Goal: Book appointment/travel/reservation

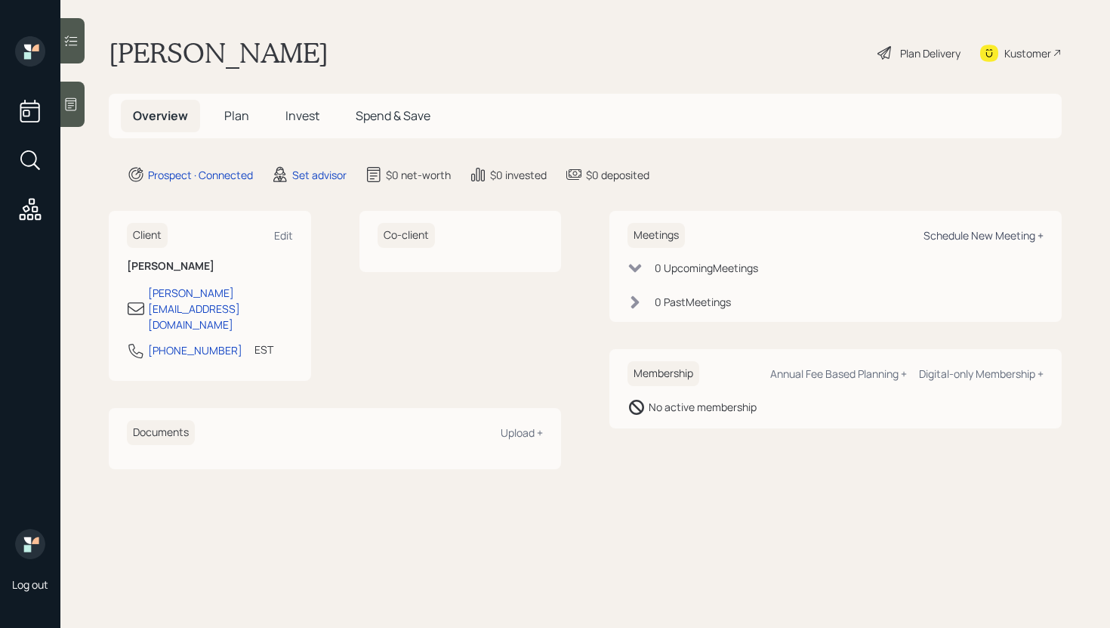
click at [986, 232] on div "Schedule New Meeting +" at bounding box center [984, 235] width 120 height 14
select select "round-[PERSON_NAME]"
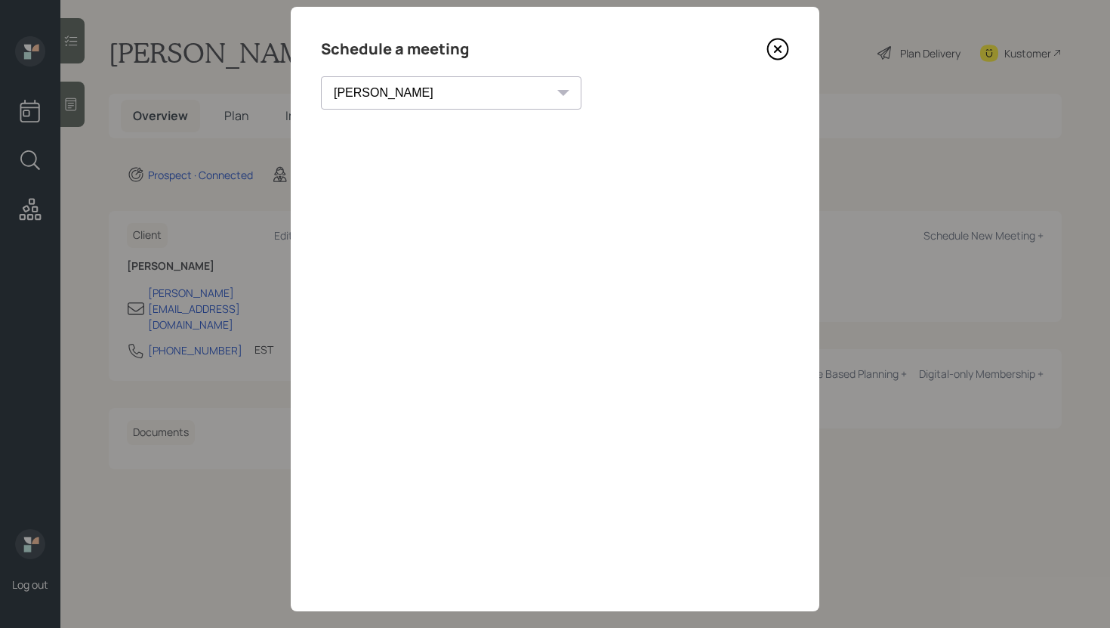
scroll to position [33, 0]
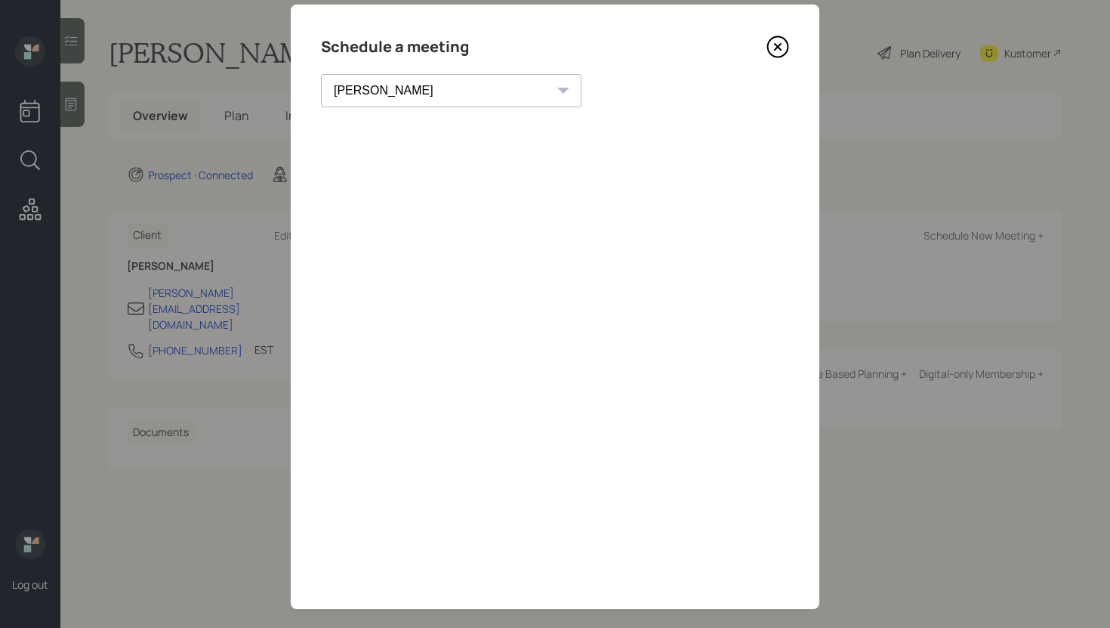
click at [780, 44] on icon at bounding box center [778, 47] width 6 height 6
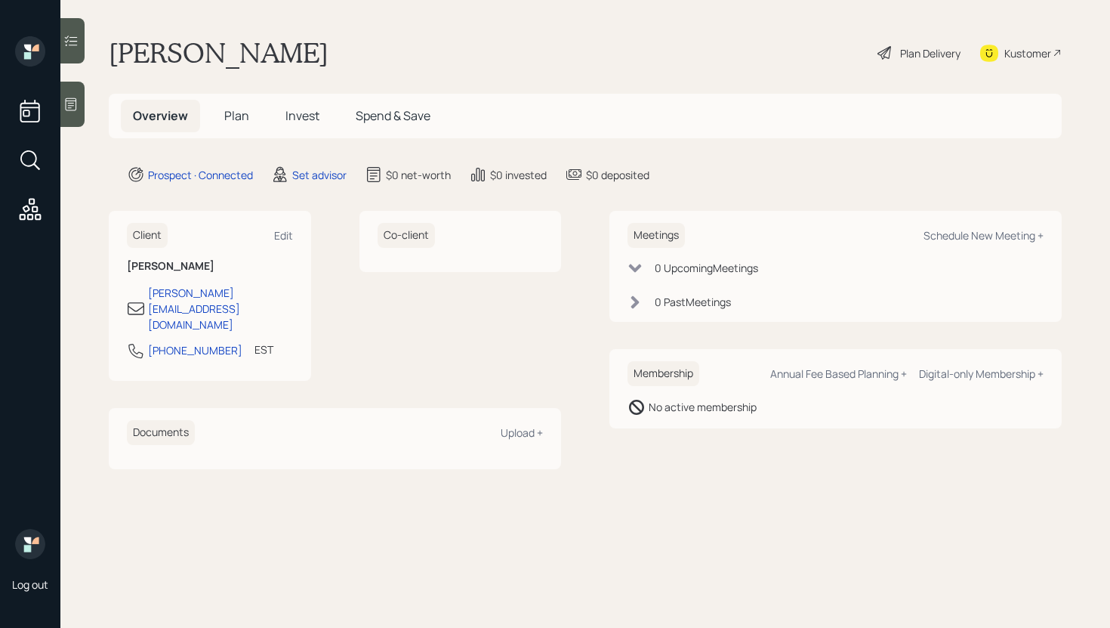
click at [83, 106] on div at bounding box center [72, 104] width 24 height 45
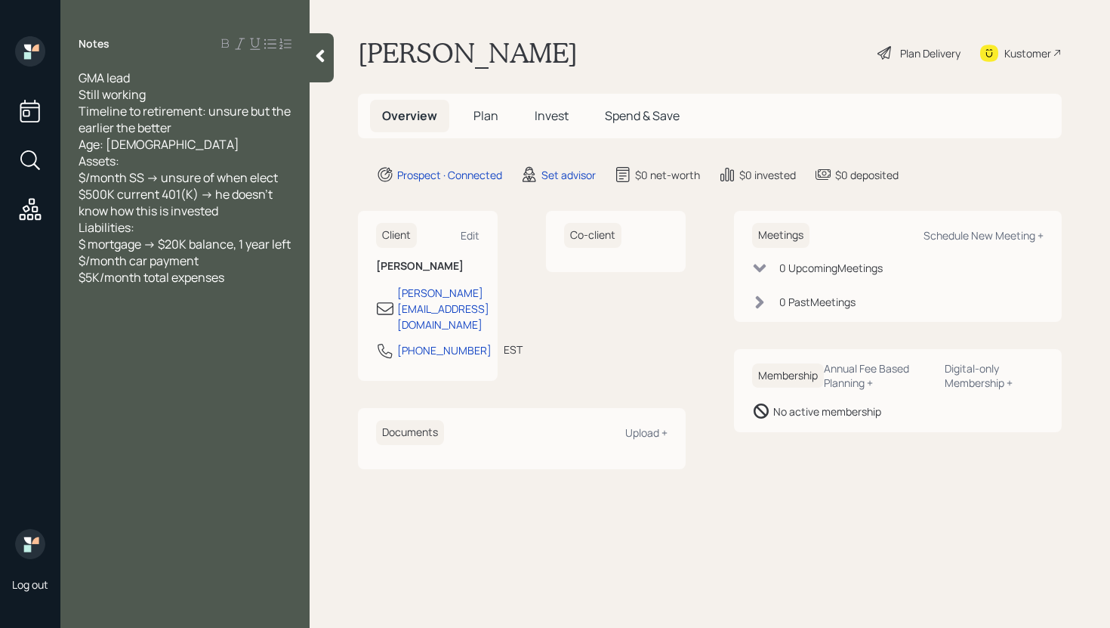
click at [288, 56] on div "Notes GMA lead Still working Timeline to retirement: unsure but the earlier the…" at bounding box center [184, 322] width 249 height 573
click at [333, 61] on div at bounding box center [322, 57] width 24 height 49
